Goal: Communication & Community: Ask a question

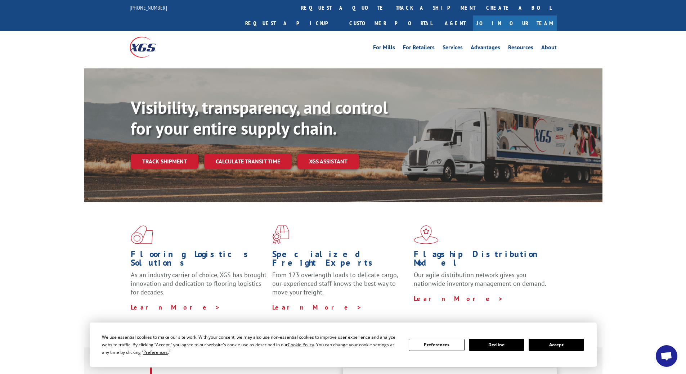
click at [558, 345] on button "Accept" at bounding box center [556, 345] width 55 height 12
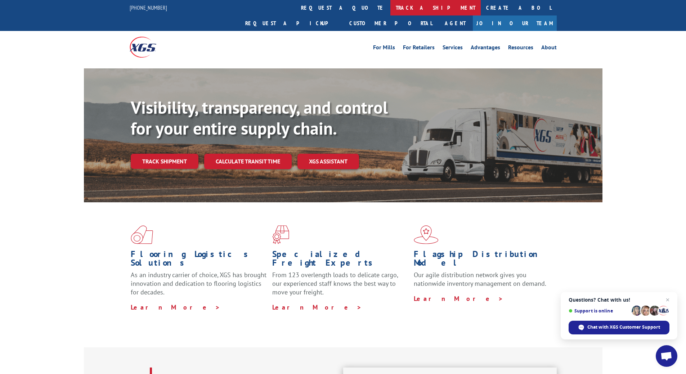
click at [390, 9] on link "track a shipment" at bounding box center [435, 7] width 90 height 15
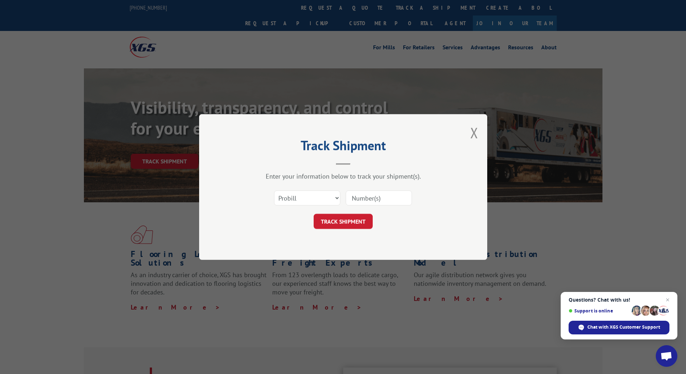
click at [383, 197] on input at bounding box center [379, 198] width 66 height 15
paste input "17258883"
type input "17258883"
click at [343, 222] on button "TRACK SHIPMENT" at bounding box center [343, 221] width 59 height 15
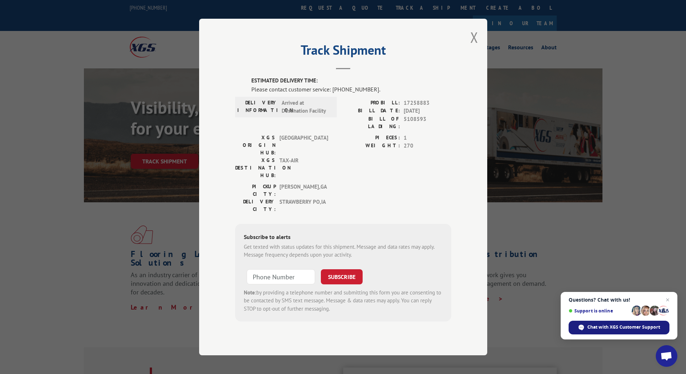
click at [603, 328] on span "Chat with XGS Customer Support" at bounding box center [624, 327] width 73 height 6
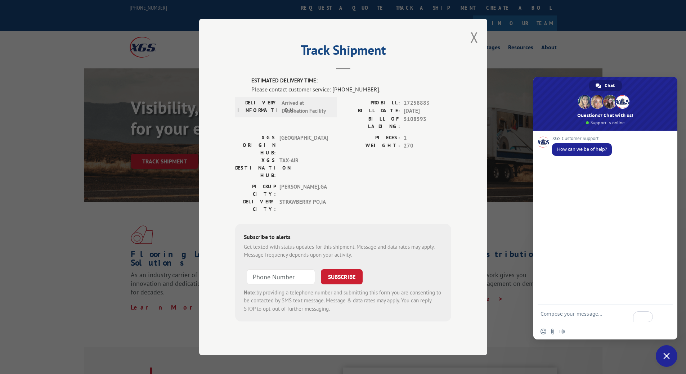
click at [570, 315] on textarea "To enrich screen reader interactions, please activate Accessibility in Grammarl…" at bounding box center [598, 317] width 114 height 13
paste textarea "17258883"
type textarea "I am checking to see if we can return 17258883 to sender?"
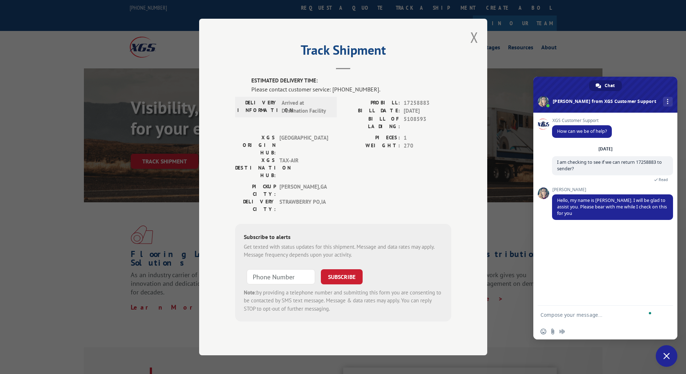
click at [559, 313] on textarea "To enrich screen reader interactions, please activate Accessibility in Grammarl…" at bounding box center [598, 315] width 114 height 6
type textarea "Thank you"
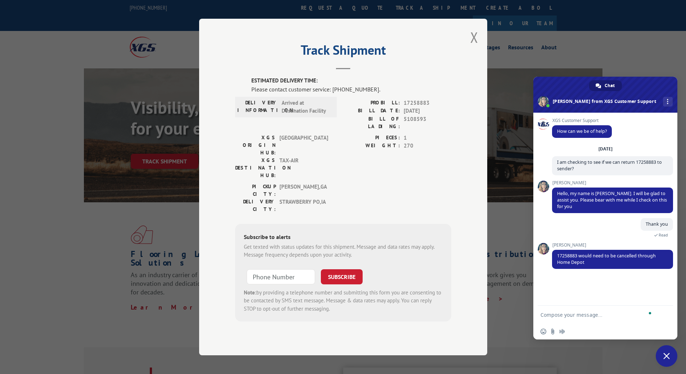
click at [564, 317] on textarea "To enrich screen reader interactions, please activate Accessibility in Grammarl…" at bounding box center [598, 315] width 114 height 6
type textarea "I am home depot."
type textarea "I"
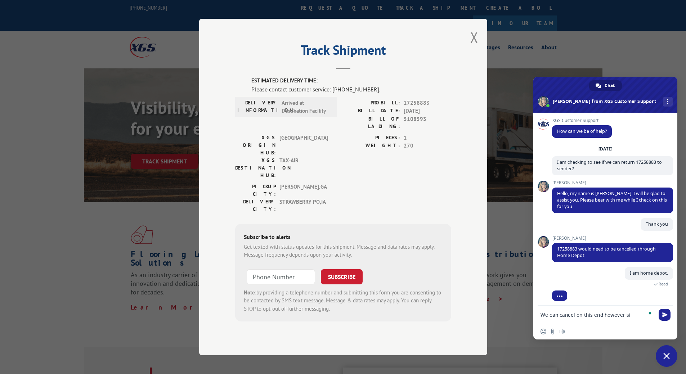
scroll to position [3, 0]
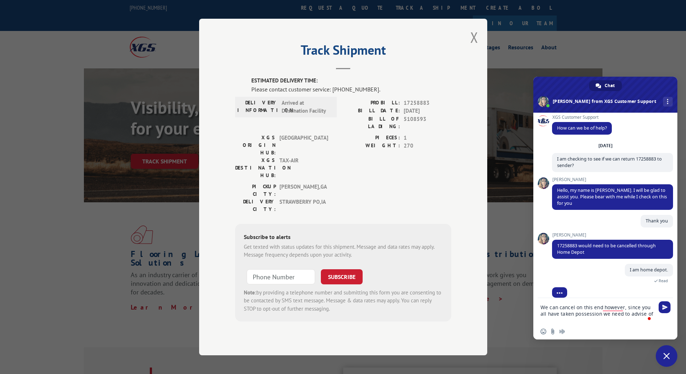
click at [644, 315] on textarea "We can cancel on this end however, since you all have taken possession we need …" at bounding box center [598, 313] width 114 height 19
click at [613, 307] on textarea "We can cancel on this end however, since you all have taken possession we need …" at bounding box center [598, 313] width 114 height 19
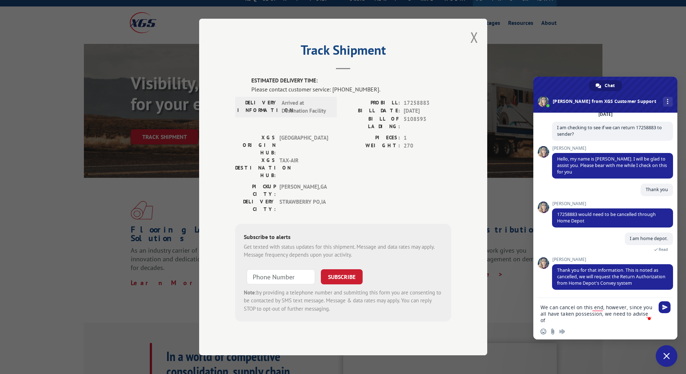
scroll to position [36, 0]
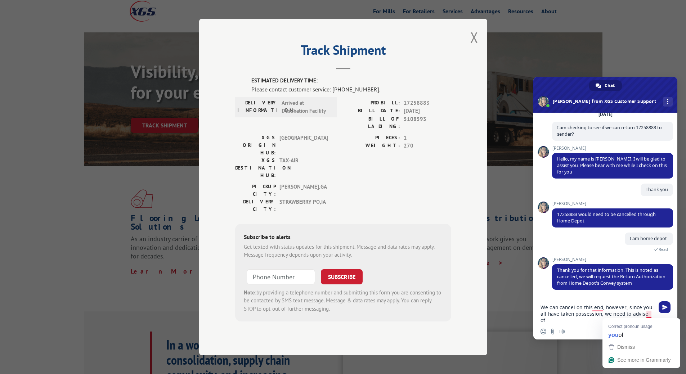
drag, startPoint x: 541, startPoint y: 309, endPoint x: 646, endPoint y: 309, distance: 104.8
click at [650, 311] on textarea "We can cancel on this end, however, since you all have taken possession, we nee…" at bounding box center [598, 313] width 114 height 19
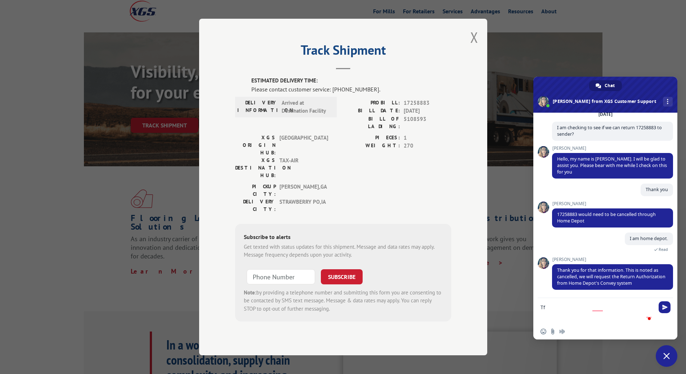
scroll to position [27, 0]
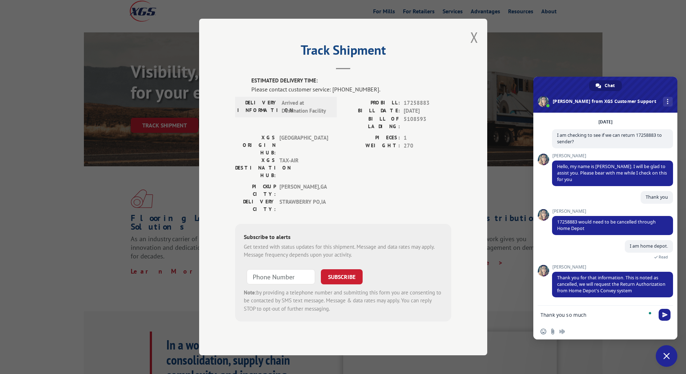
type textarea "Thank you so much"
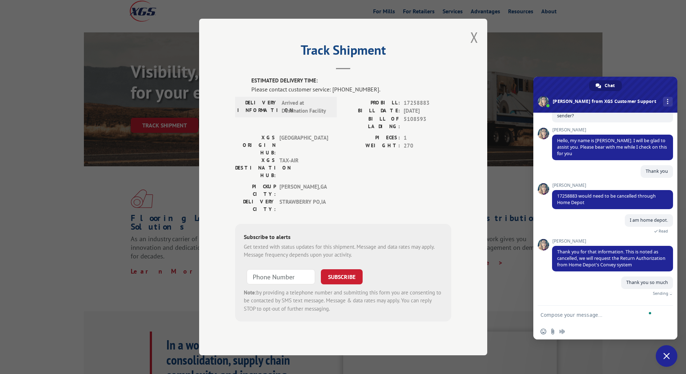
scroll to position [45, 0]
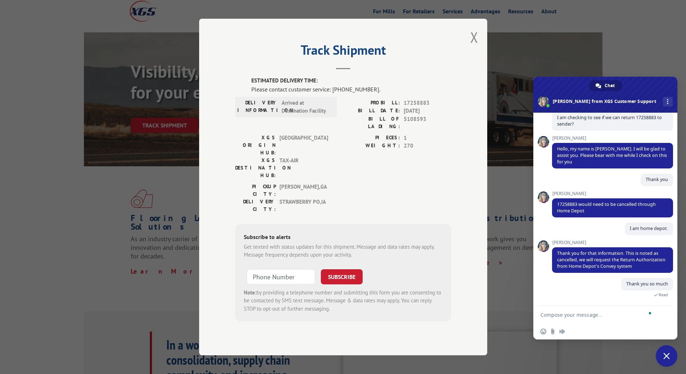
click at [589, 313] on textarea "To enrich screen reader interactions, please activate Accessibility in Grammarl…" at bounding box center [598, 315] width 114 height 6
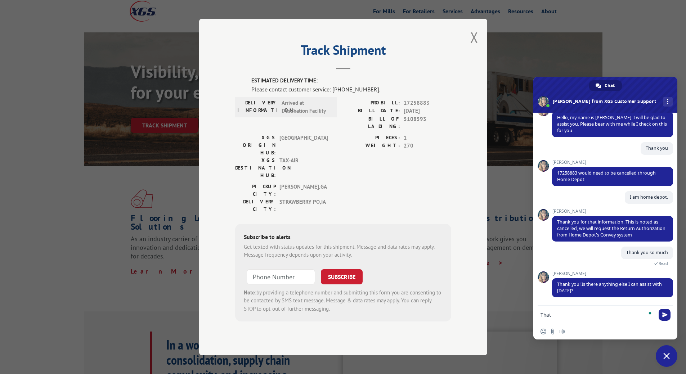
scroll to position [90, 0]
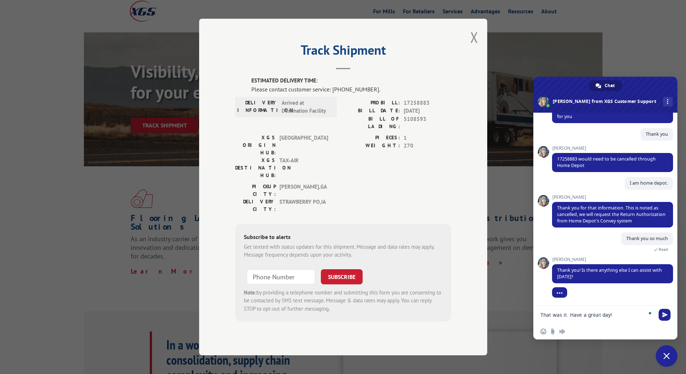
type textarea "That was it. Have a great day!"
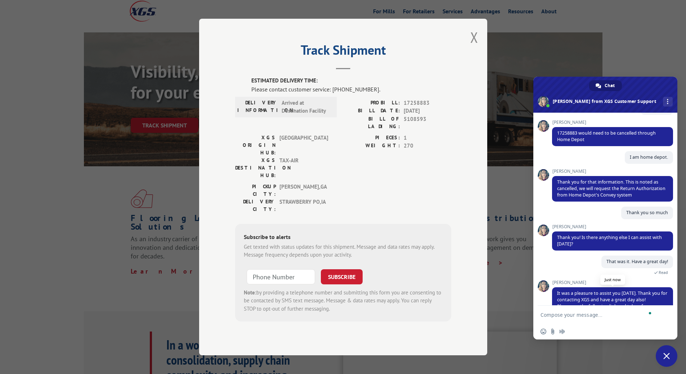
scroll to position [144, 0]
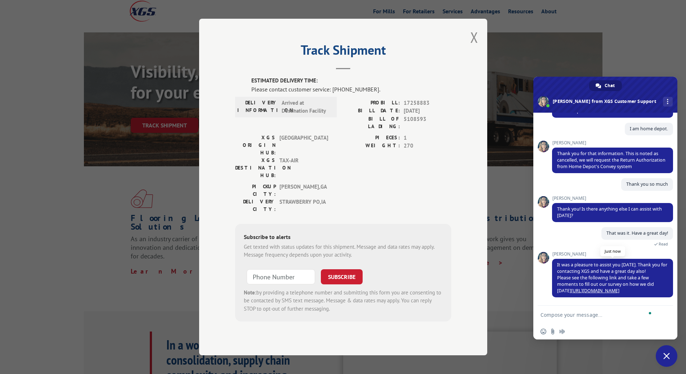
click at [598, 291] on link "[URL][DOMAIN_NAME]" at bounding box center [595, 291] width 48 height 6
click at [473, 47] on button "Close modal" at bounding box center [474, 37] width 8 height 19
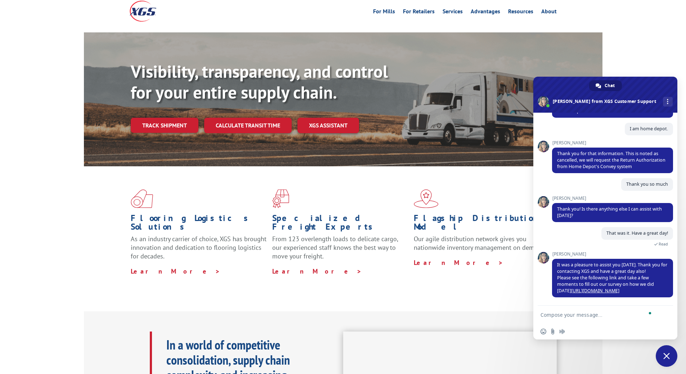
scroll to position [0, 0]
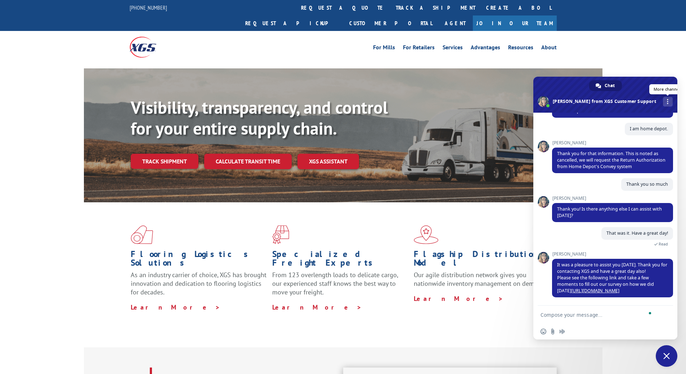
click at [663, 101] on div "More channels" at bounding box center [668, 102] width 10 height 10
click at [660, 79] on span at bounding box center [606, 95] width 144 height 36
